Goal: Navigation & Orientation: Find specific page/section

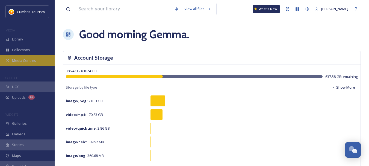
click at [37, 60] on div "Media Centres" at bounding box center [27, 60] width 55 height 11
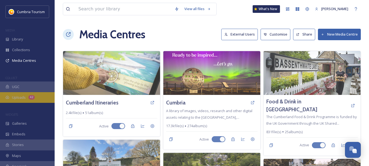
click at [23, 98] on span "Uploads" at bounding box center [19, 97] width 14 height 5
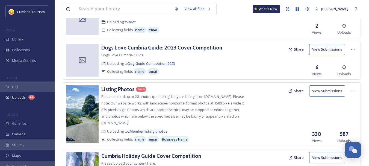
scroll to position [13, 0]
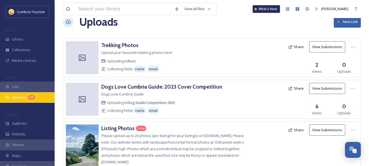
click at [19, 97] on span "Uploads" at bounding box center [19, 97] width 14 height 5
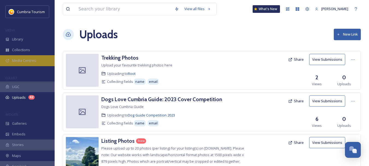
click at [22, 63] on span "Media Centres" at bounding box center [24, 60] width 24 height 5
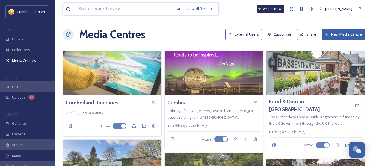
click at [117, 9] on input at bounding box center [125, 9] width 98 height 12
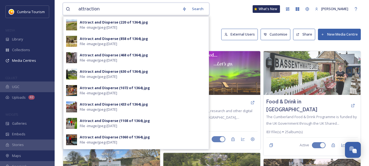
type input "attractions"
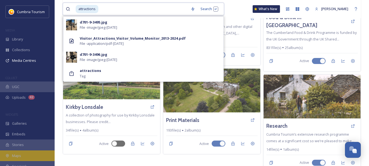
scroll to position [86, 0]
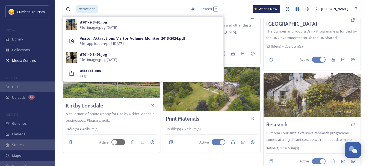
click at [30, 164] on div "SnapLink" at bounding box center [27, 166] width 55 height 11
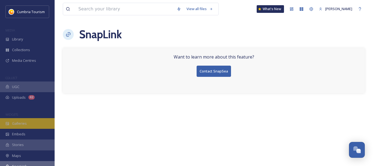
click at [21, 124] on span "Galleries" at bounding box center [19, 123] width 15 height 5
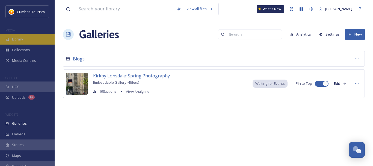
click at [17, 40] on span "Library" at bounding box center [17, 39] width 11 height 5
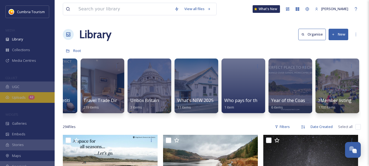
click at [20, 97] on span "Uploads" at bounding box center [19, 97] width 14 height 5
